Goal: Task Accomplishment & Management: Manage account settings

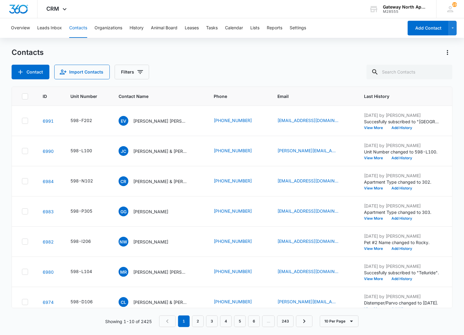
click at [412, 54] on div "Contacts" at bounding box center [232, 53] width 441 height 10
click at [414, 75] on input "text" at bounding box center [410, 72] width 86 height 15
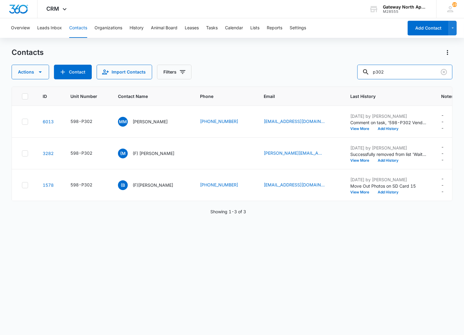
drag, startPoint x: 397, startPoint y: 70, endPoint x: 338, endPoint y: 71, distance: 58.9
click at [338, 71] on div "Actions Contact Import Contacts Filters p302" at bounding box center [232, 72] width 441 height 15
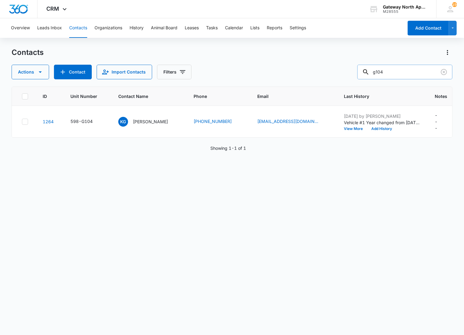
click at [383, 71] on input "g104" at bounding box center [404, 72] width 95 height 15
type input "j104"
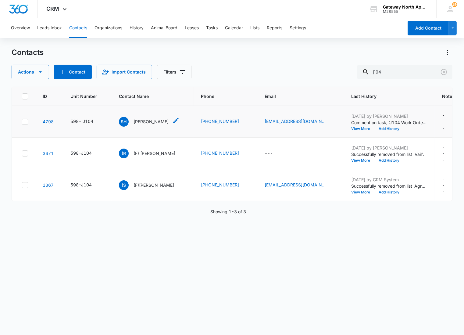
click at [134, 122] on p "[PERSON_NAME]" at bounding box center [151, 121] width 35 height 6
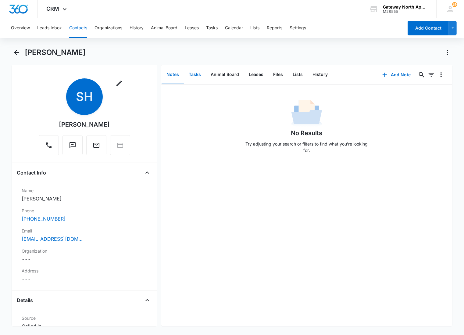
click at [193, 74] on button "Tasks" at bounding box center [195, 74] width 22 height 19
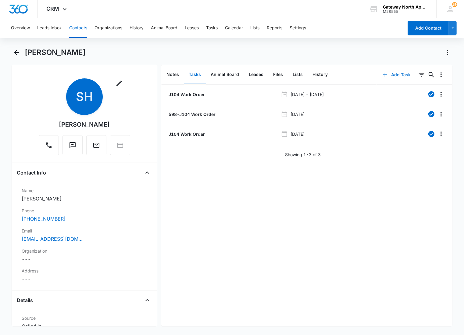
click at [394, 74] on button "Add Task" at bounding box center [397, 74] width 40 height 15
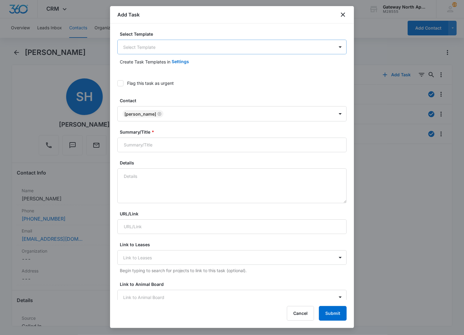
click at [178, 47] on body "CRM Apps Reputation Websites Forms CRM Email Social Content Ads Intelligence Fi…" at bounding box center [232, 167] width 464 height 335
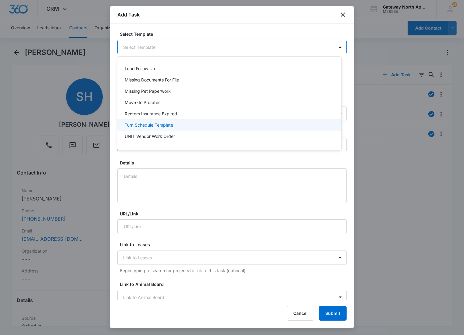
scroll to position [54, 0]
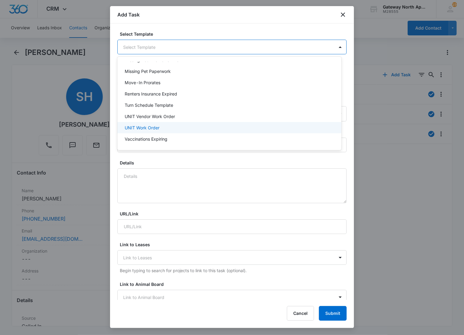
click at [156, 129] on p "UNIT Work Order" at bounding box center [142, 127] width 35 height 6
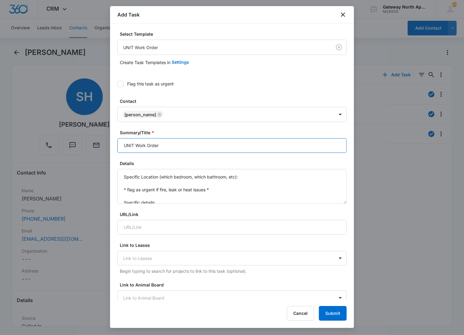
drag, startPoint x: 134, startPoint y: 145, endPoint x: 121, endPoint y: 146, distance: 12.8
click at [121, 146] on input "UNIT Work Order" at bounding box center [231, 145] width 229 height 15
type input "J104 Work Order"
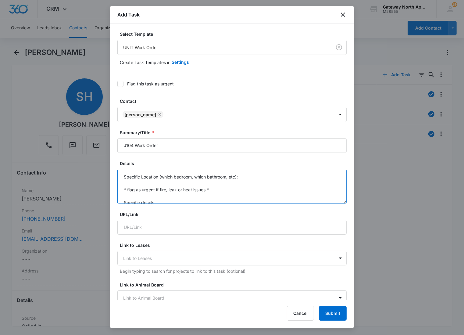
drag, startPoint x: 164, startPoint y: 202, endPoint x: 120, endPoint y: 173, distance: 51.8
click at [120, 173] on textarea "Specific Location (which bedroom, which bathroom, etc): * flag as urgent if fir…" at bounding box center [231, 186] width 229 height 35
type textarea "f"
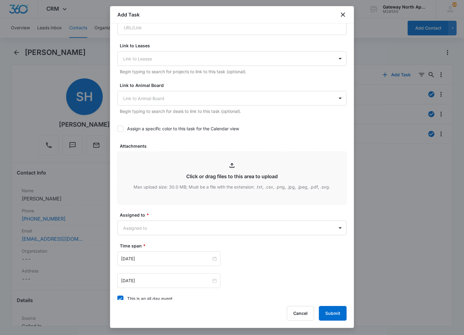
scroll to position [203, 0]
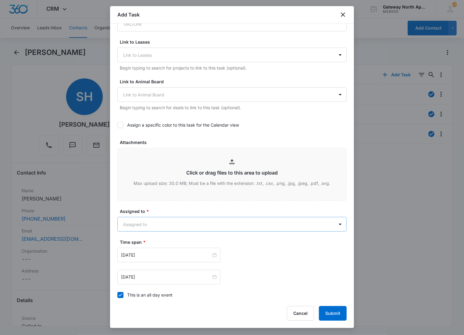
type textarea "Front door lock is being weird. [PERSON_NAME] says when inside the unit and unl…"
click at [160, 228] on body "CRM Apps Reputation Websites Forms CRM Email Social Content Ads Intelligence Fi…" at bounding box center [232, 167] width 464 height 335
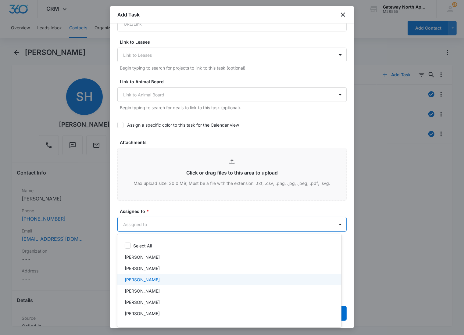
click at [147, 278] on p "[PERSON_NAME]" at bounding box center [142, 279] width 35 height 6
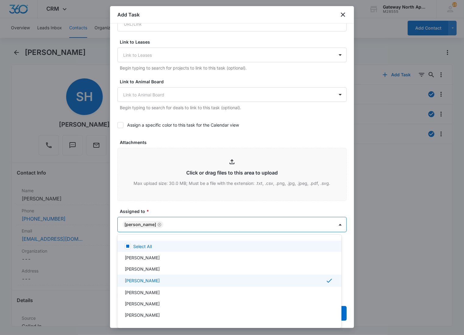
click at [174, 225] on div at bounding box center [232, 167] width 464 height 335
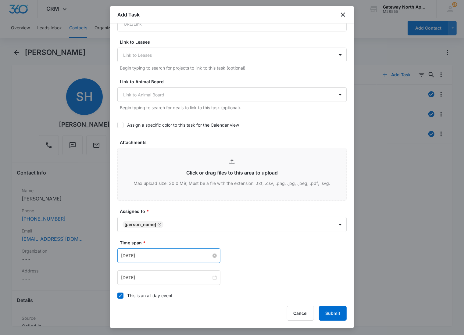
click at [171, 257] on input "[DATE]" at bounding box center [166, 255] width 90 height 7
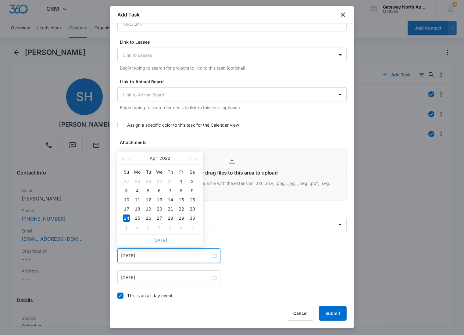
click at [163, 239] on link "[DATE]" at bounding box center [160, 240] width 14 height 5
type input "[DATE]"
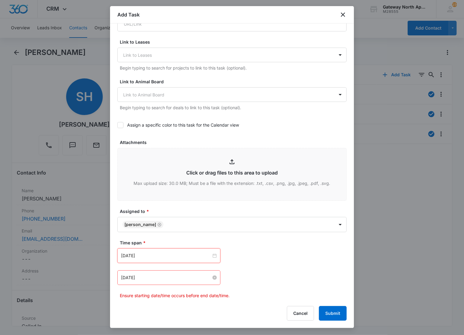
click at [159, 280] on input "[DATE]" at bounding box center [166, 277] width 90 height 7
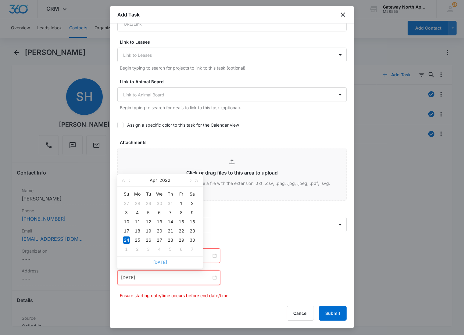
click at [159, 263] on link "[DATE]" at bounding box center [160, 262] width 14 height 5
type input "[DATE]"
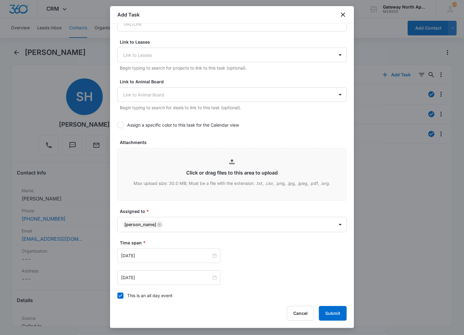
click at [281, 262] on div "[DATE] [DATE] Su Mo Tu We Th Fr Sa 28 29 30 1 2 3 4 5 6 7 8 9 10 11 12 13 14 15…" at bounding box center [231, 255] width 229 height 15
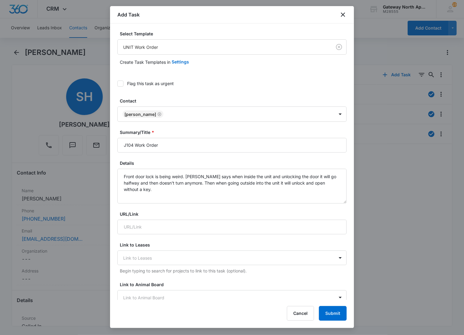
scroll to position [0, 0]
click at [224, 191] on textarea "Front door lock is being weird. [PERSON_NAME] says when inside the unit and unl…" at bounding box center [231, 186] width 229 height 35
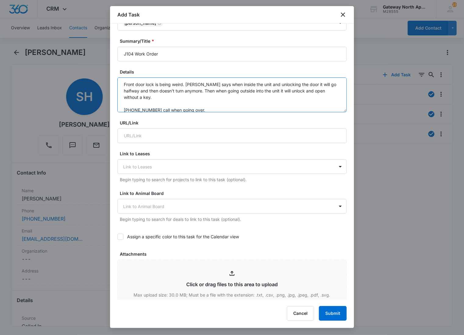
scroll to position [51, 0]
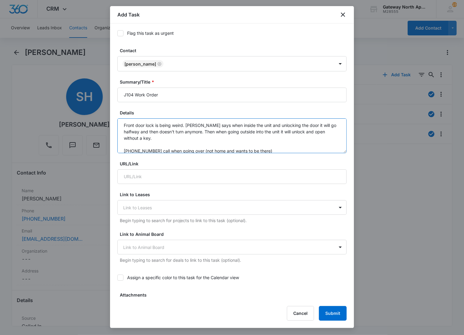
type textarea "Front door lock is being weird. [PERSON_NAME] says when inside the unit and unl…"
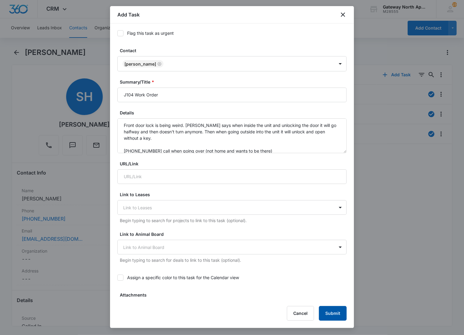
click at [339, 318] on button "Submit" at bounding box center [333, 313] width 28 height 15
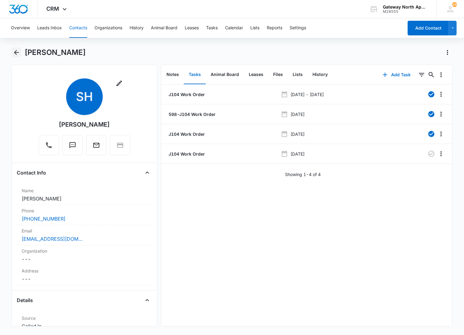
click at [16, 52] on icon "Back" at bounding box center [16, 52] width 7 height 7
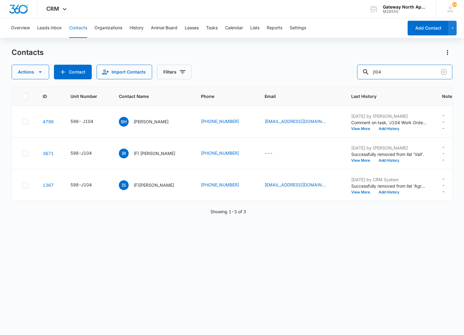
drag, startPoint x: 415, startPoint y: 78, endPoint x: 274, endPoint y: 65, distance: 142.1
click at [274, 65] on div "Actions Contact Import Contacts Filters j104" at bounding box center [232, 72] width 441 height 15
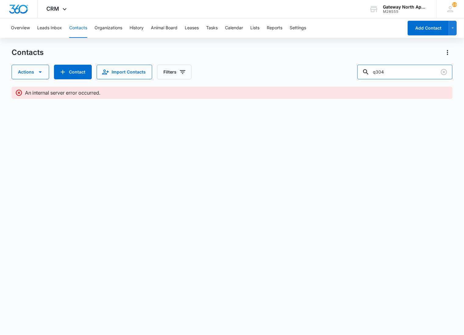
type input "q304"
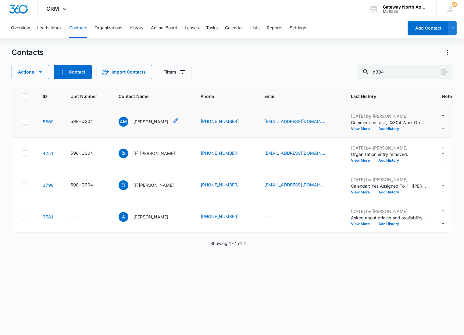
click at [137, 118] on p "[PERSON_NAME]" at bounding box center [150, 121] width 35 height 6
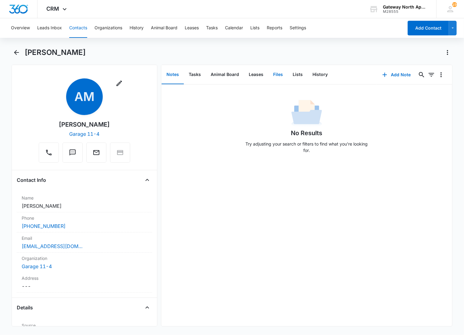
click at [269, 78] on button "Files" at bounding box center [278, 74] width 20 height 19
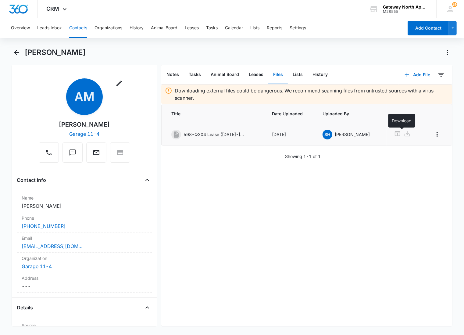
click at [404, 132] on icon at bounding box center [407, 133] width 7 height 7
drag, startPoint x: 203, startPoint y: 190, endPoint x: 180, endPoint y: 189, distance: 23.5
click at [203, 189] on div "Downloading external files could be dangerous. We recommend scanning files from…" at bounding box center [306, 205] width 291 height 242
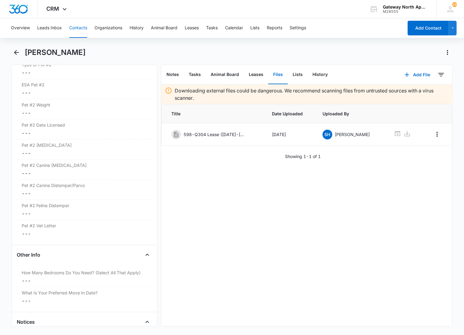
scroll to position [1525, 0]
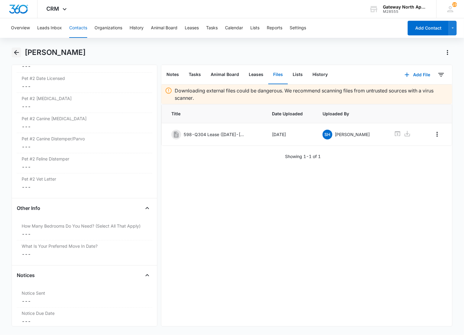
click at [19, 50] on icon "Back" at bounding box center [16, 52] width 7 height 7
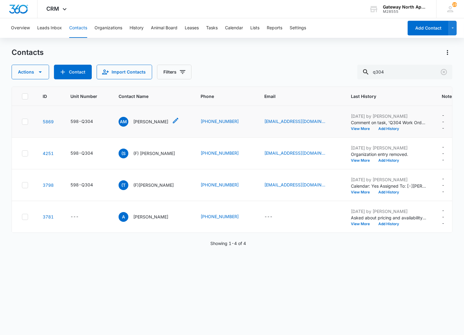
click at [144, 120] on p "[PERSON_NAME]" at bounding box center [150, 121] width 35 height 6
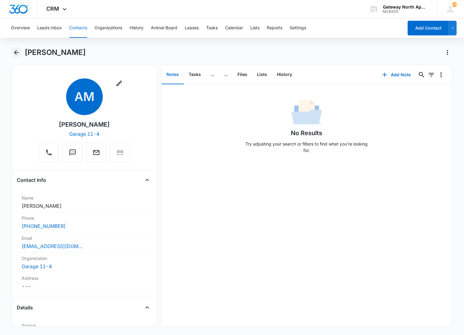
click at [20, 51] on button "Back" at bounding box center [16, 53] width 9 height 10
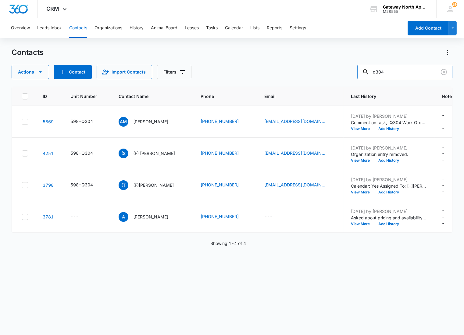
drag, startPoint x: 408, startPoint y: 74, endPoint x: 333, endPoint y: 75, distance: 74.4
click at [333, 75] on div "Actions Contact Import Contacts Filters q304" at bounding box center [232, 72] width 441 height 15
type input "p302"
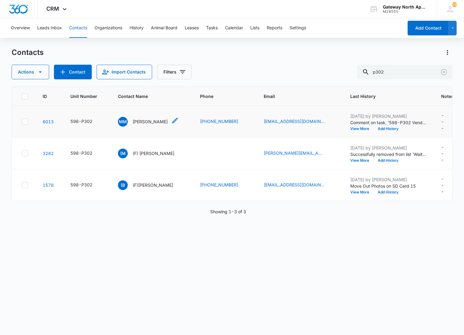
click at [147, 119] on p "[PERSON_NAME]" at bounding box center [150, 121] width 35 height 6
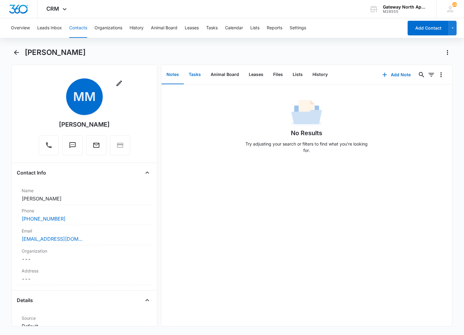
click at [190, 77] on button "Tasks" at bounding box center [195, 74] width 22 height 19
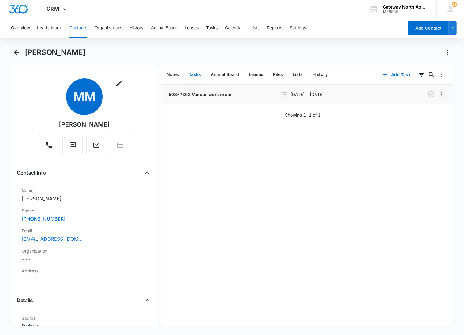
click at [195, 90] on li "598-P302 Vendor work order [DATE] - [DATE]" at bounding box center [306, 94] width 291 height 20
click at [195, 92] on p "598-P302 Vendor work order" at bounding box center [199, 94] width 64 height 6
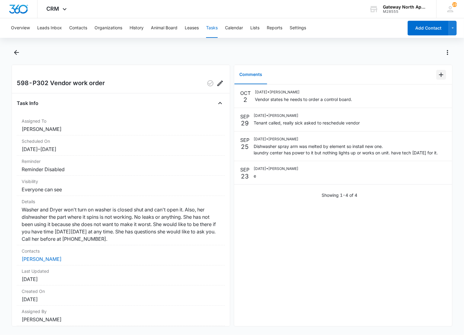
click at [438, 71] on icon "Add Comment" at bounding box center [441, 74] width 7 height 7
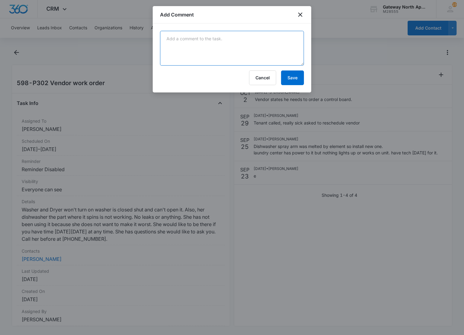
click at [220, 45] on textarea at bounding box center [232, 48] width 144 height 35
type textarea "Vendor states he needs to order more parts including a new control board since …"
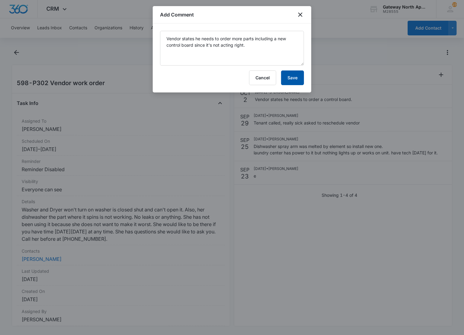
click at [284, 78] on button "Save" at bounding box center [292, 77] width 23 height 15
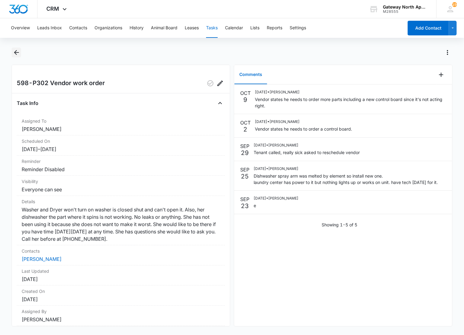
click at [19, 51] on icon "Back" at bounding box center [16, 52] width 7 height 7
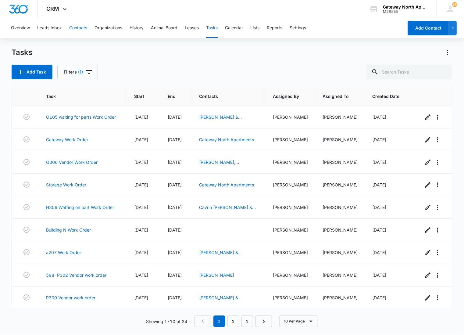
click at [79, 26] on button "Contacts" at bounding box center [78, 28] width 18 height 20
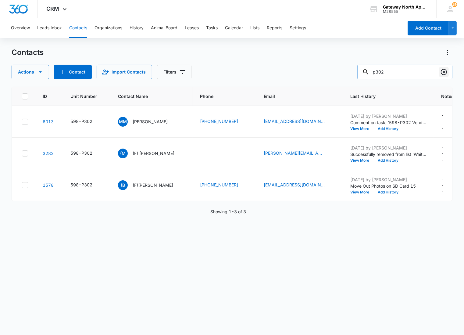
click at [444, 73] on icon "Clear" at bounding box center [443, 71] width 7 height 7
